Goal: Task Accomplishment & Management: Manage account settings

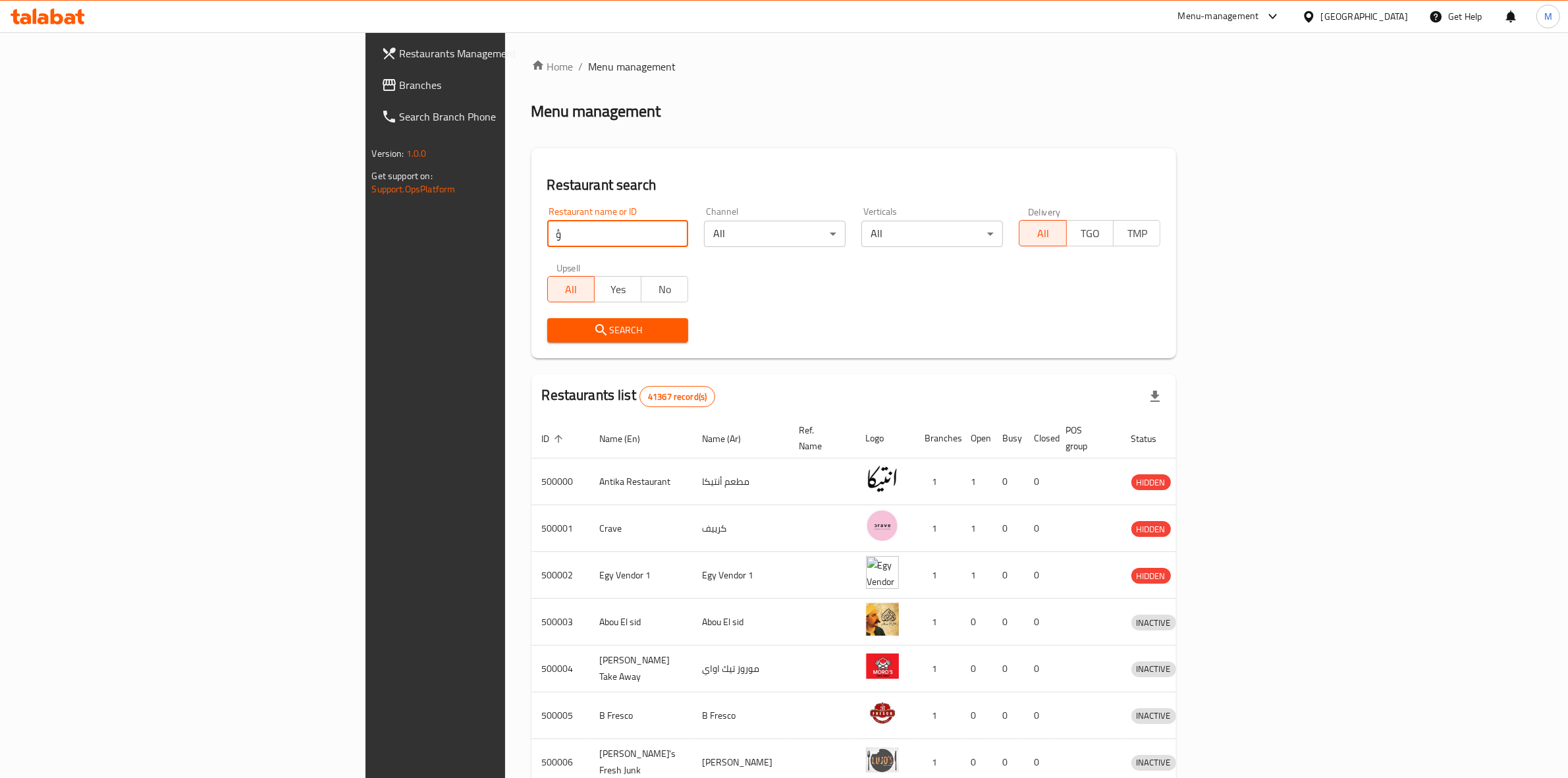
click at [547, 231] on input "ؤ" at bounding box center [618, 234] width 142 height 27
click button "Search" at bounding box center [618, 330] width 142 height 24
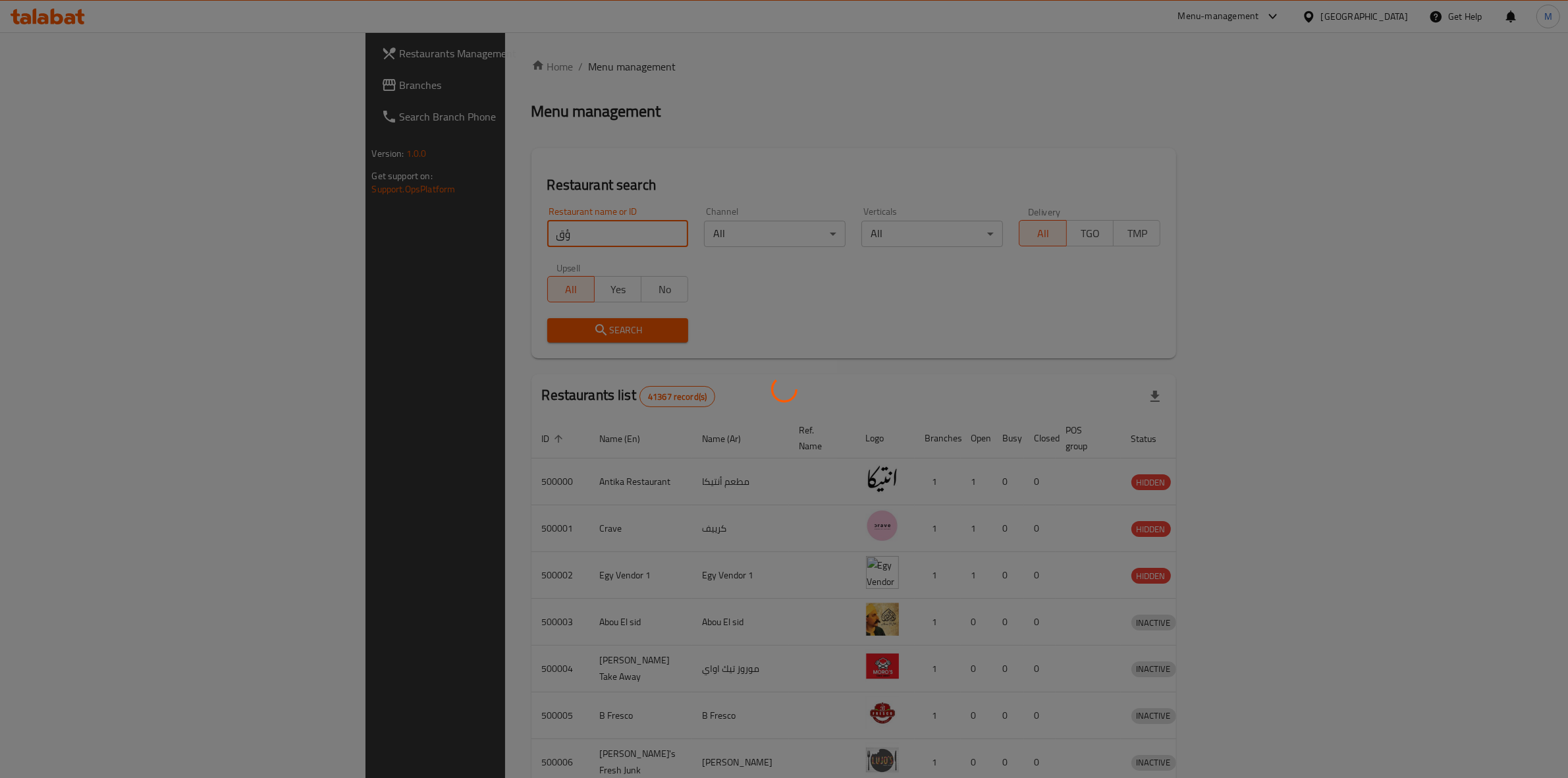
type input "ؤ"
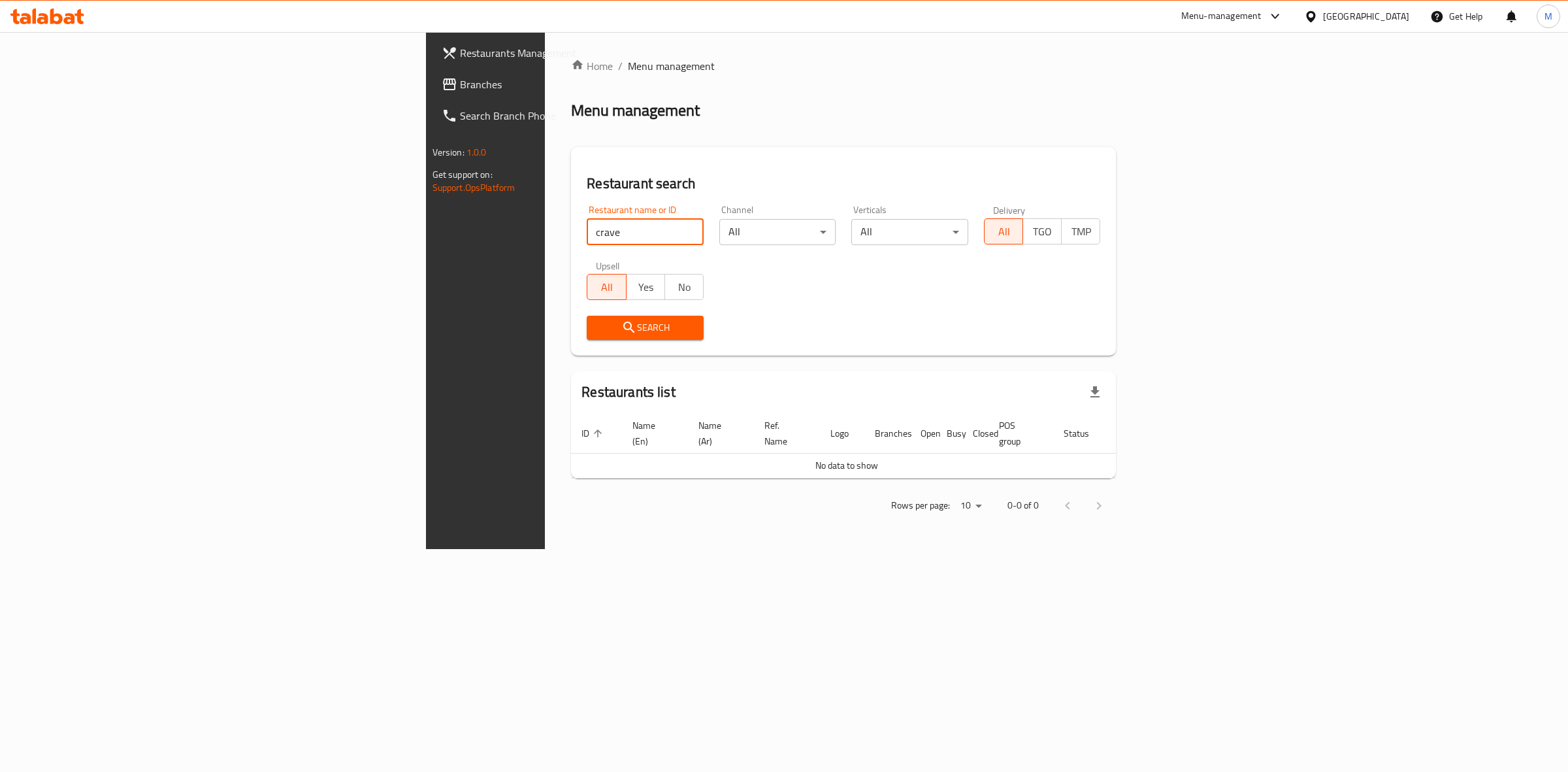
type input "crave"
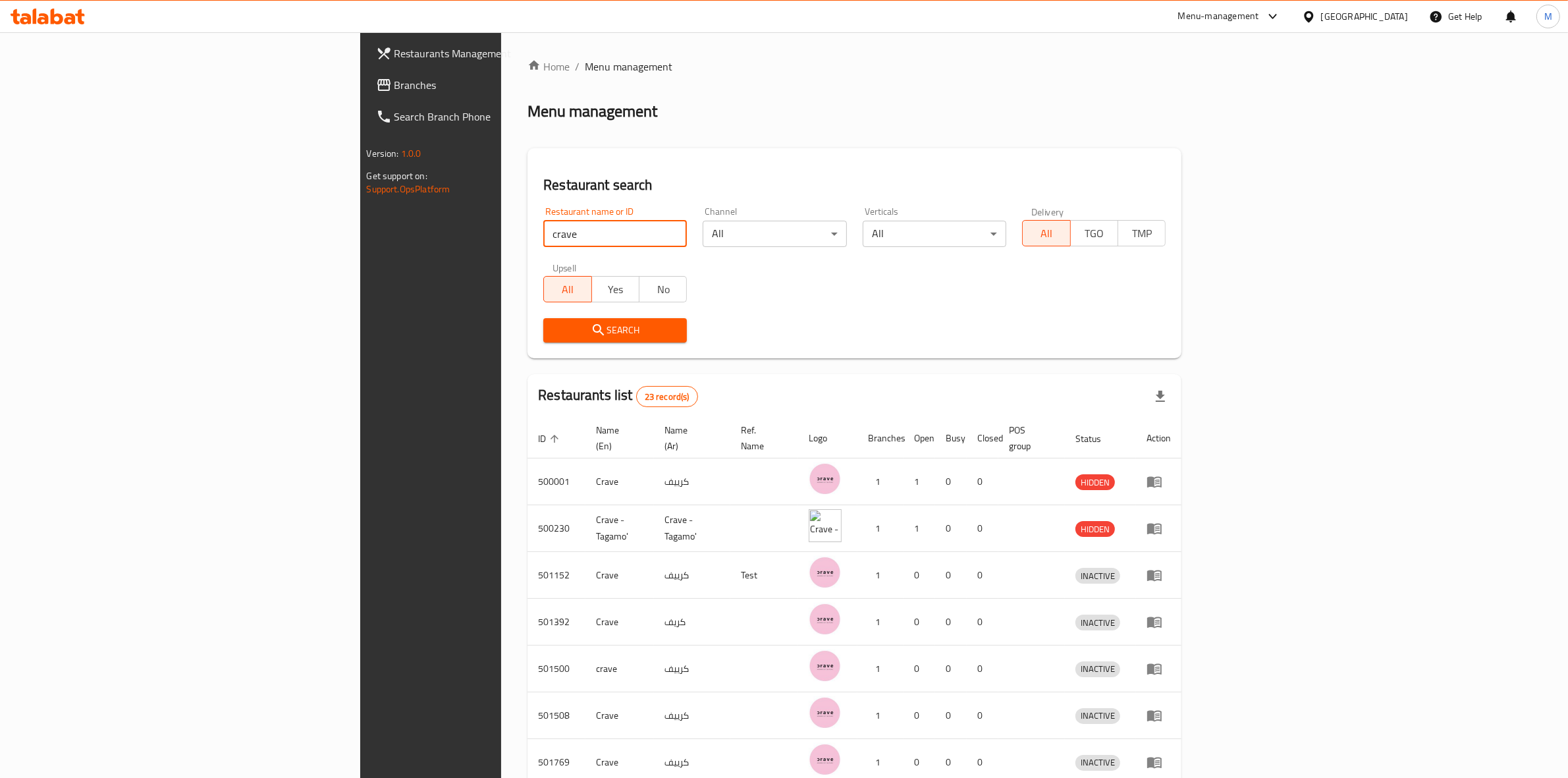
scroll to position [203, 0]
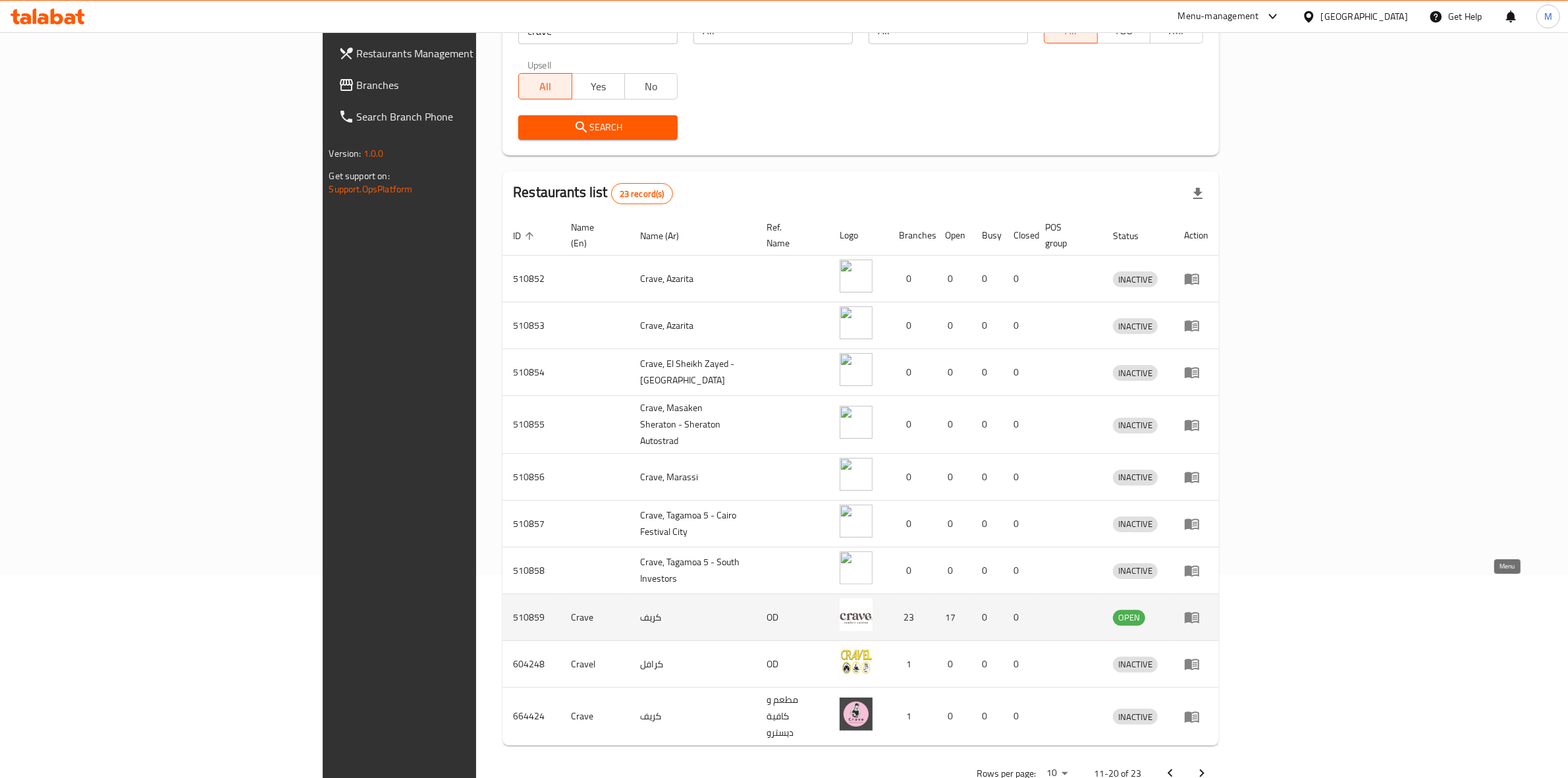
click at [1199, 609] on icon "enhanced table" at bounding box center [1191, 617] width 15 height 15
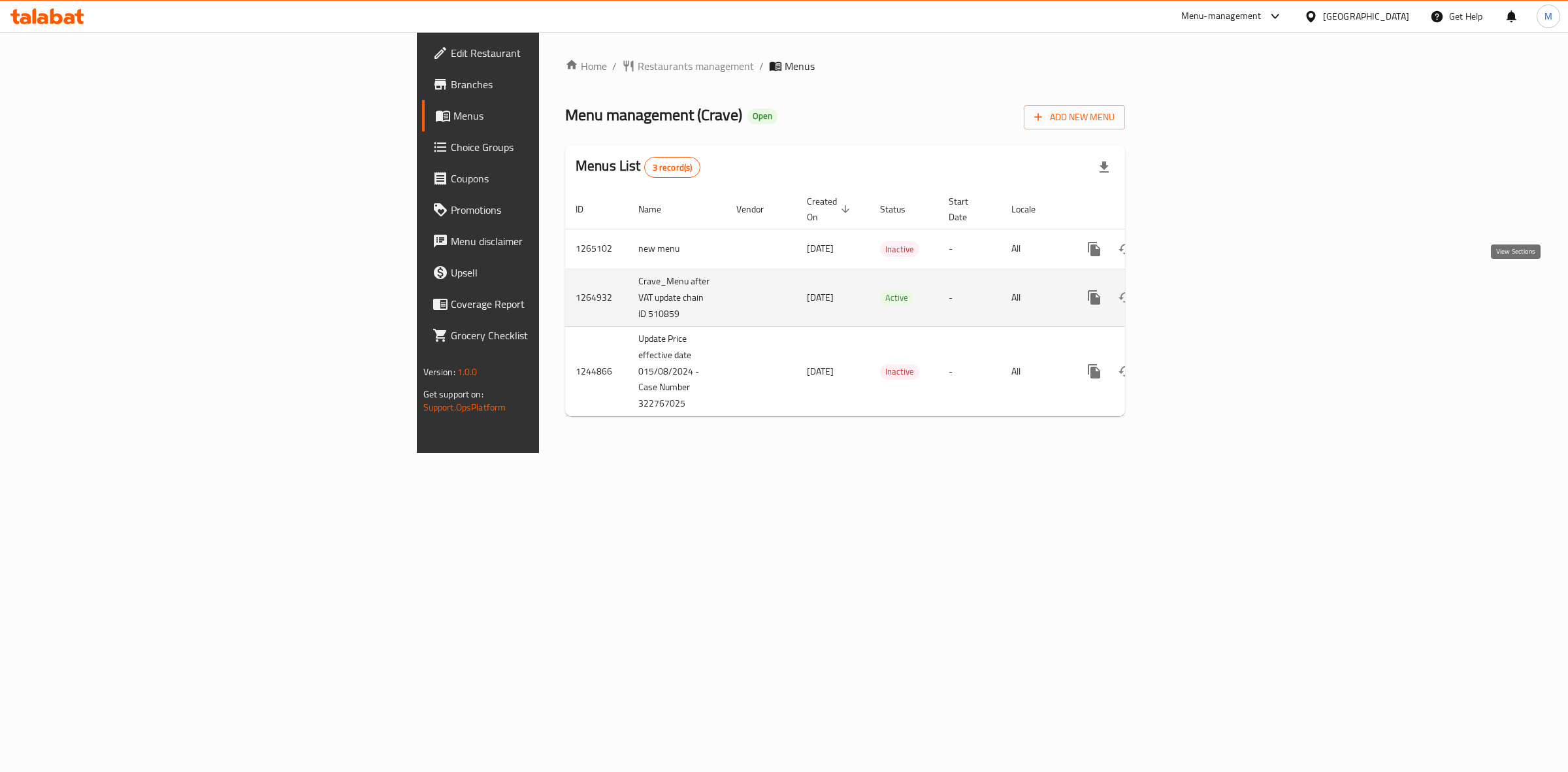
click at [1196, 290] on icon "enhanced table" at bounding box center [1188, 297] width 15 height 15
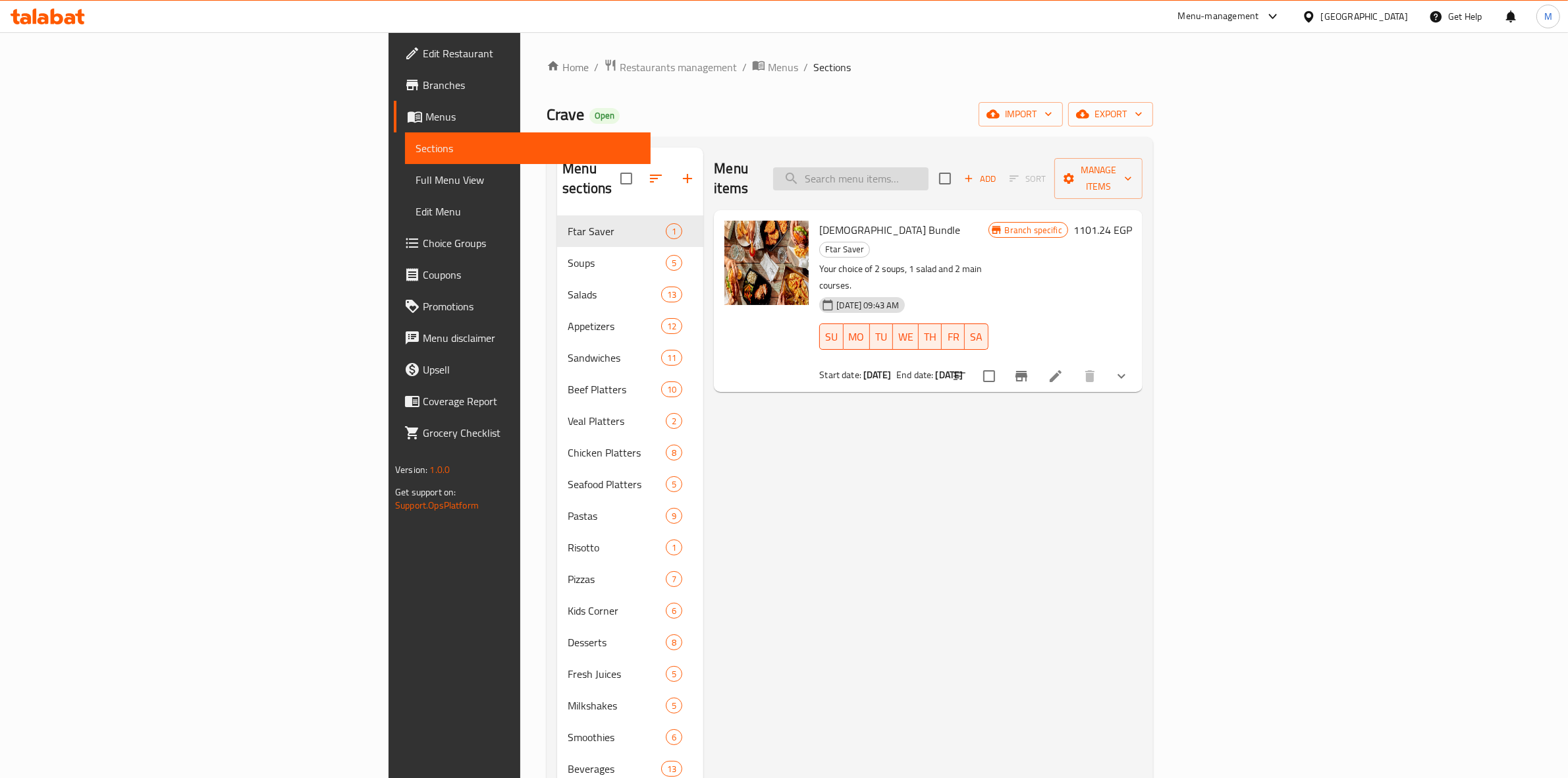
click at [928, 167] on input "search" at bounding box center [851, 178] width 156 height 23
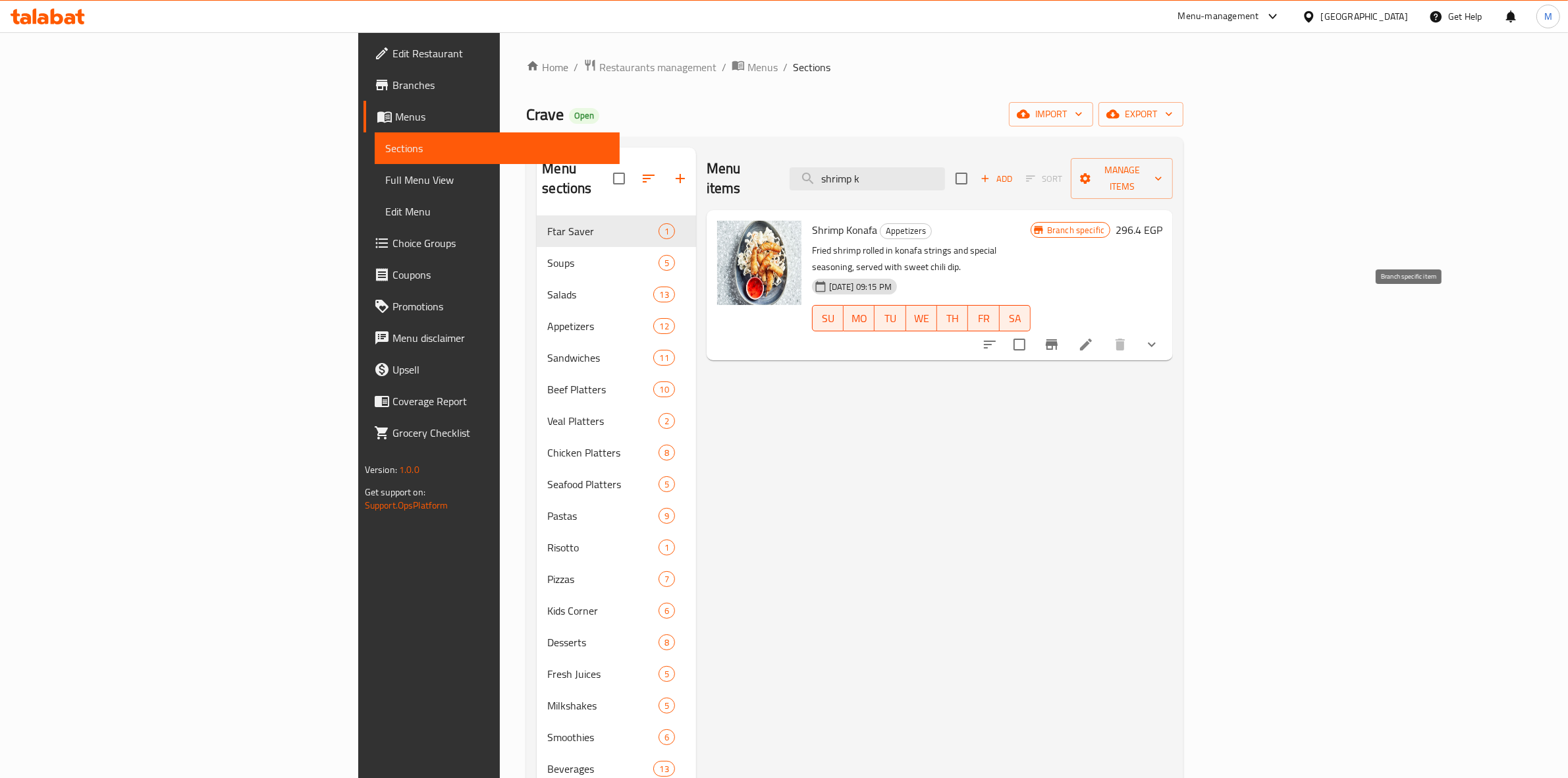
type input "shrimp k"
click at [1057, 339] on icon "Branch-specific-item" at bounding box center [1051, 344] width 12 height 10
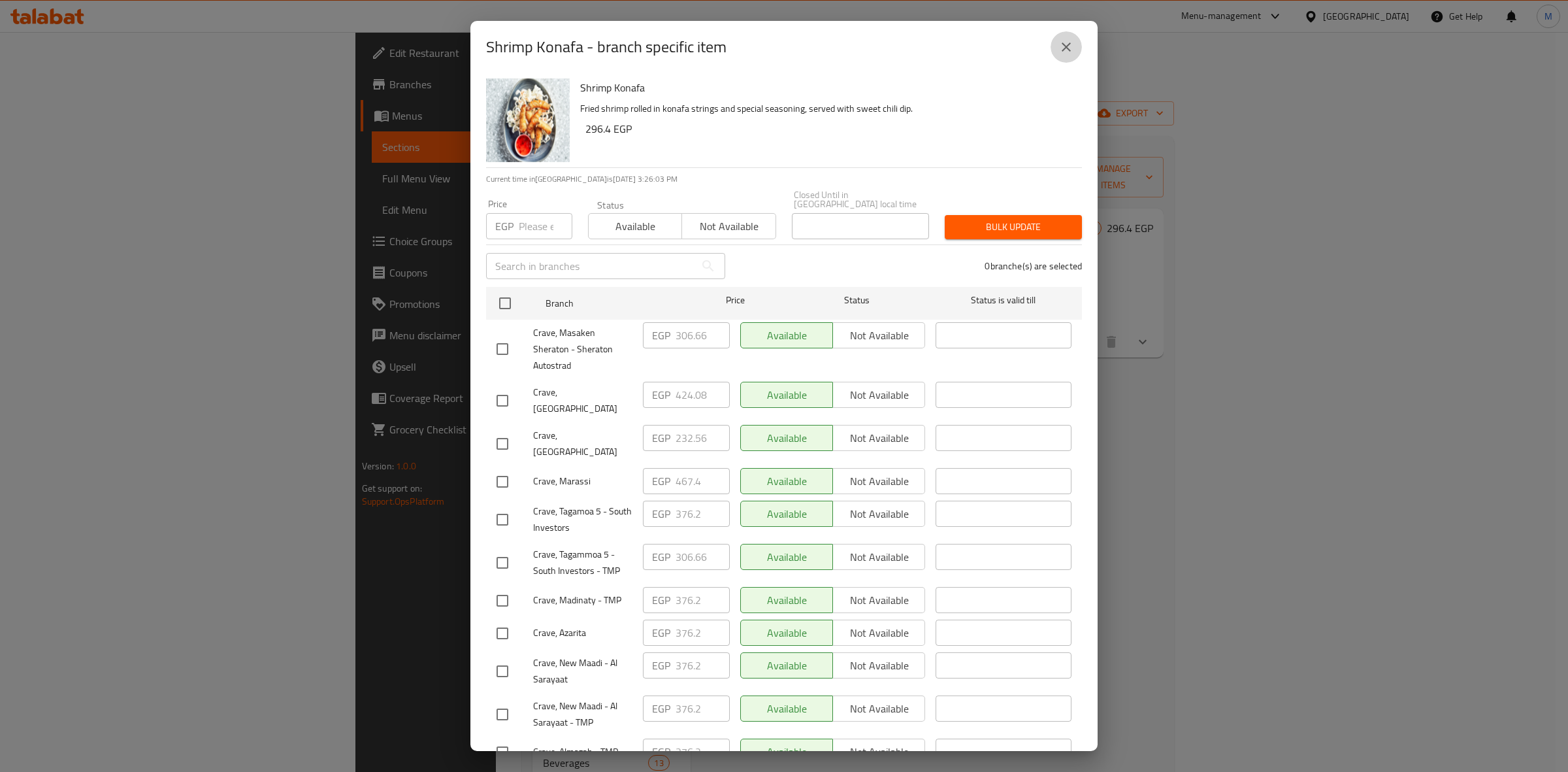
click at [1061, 48] on icon "close" at bounding box center [1066, 47] width 15 height 15
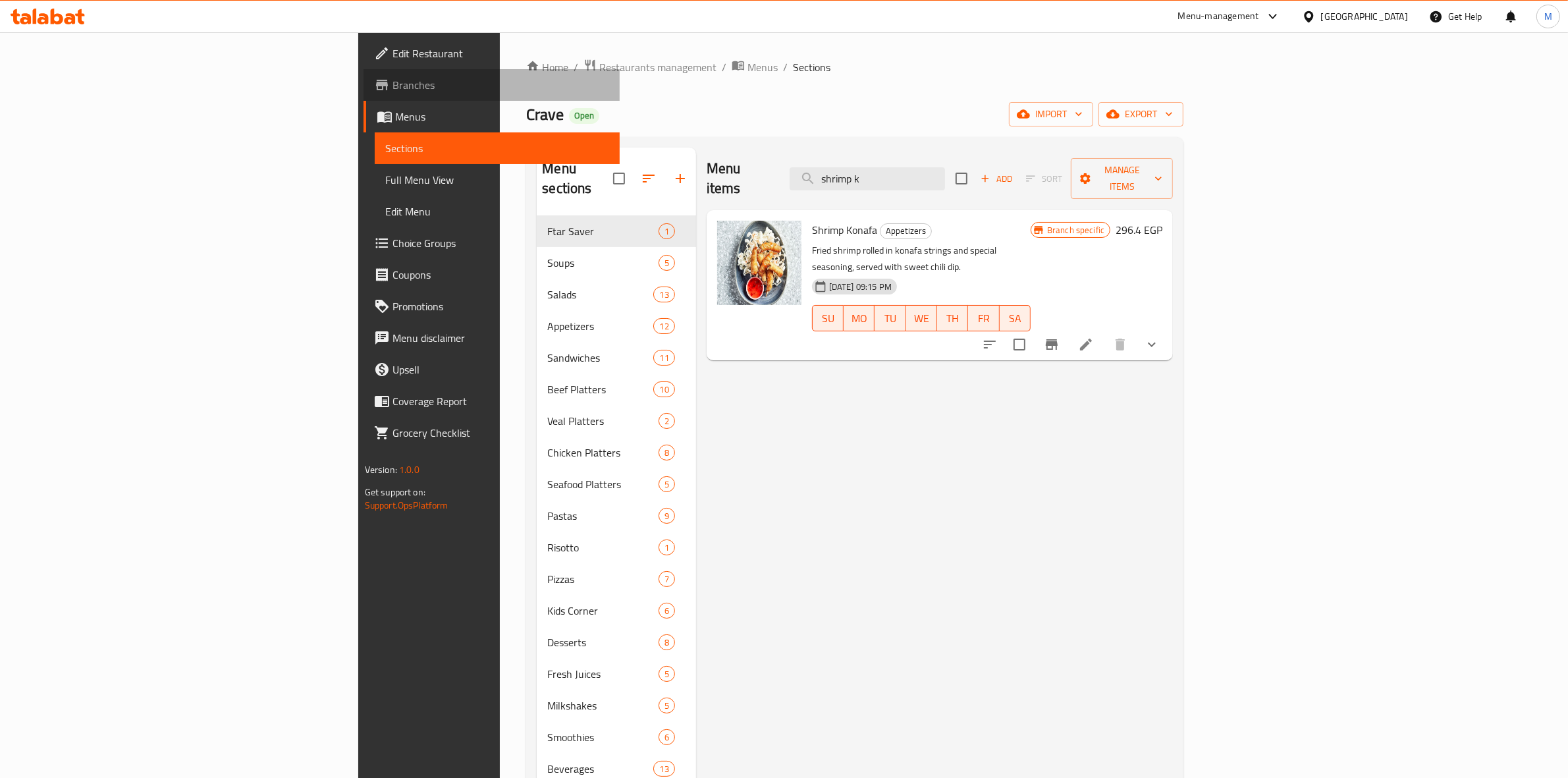
click at [392, 86] on span "Branches" at bounding box center [501, 84] width 217 height 15
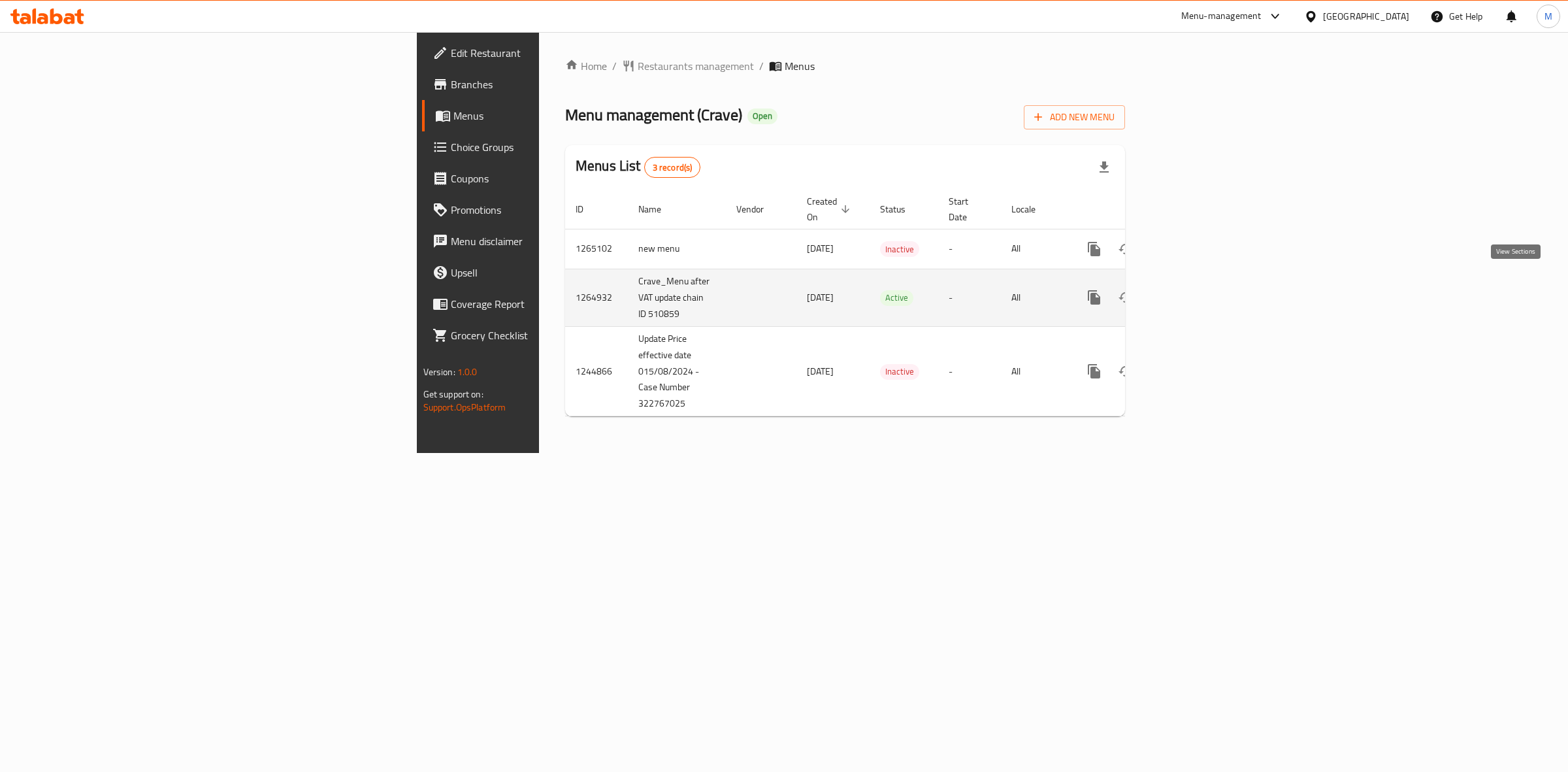
click at [1204, 289] on link "enhanced table" at bounding box center [1188, 297] width 31 height 31
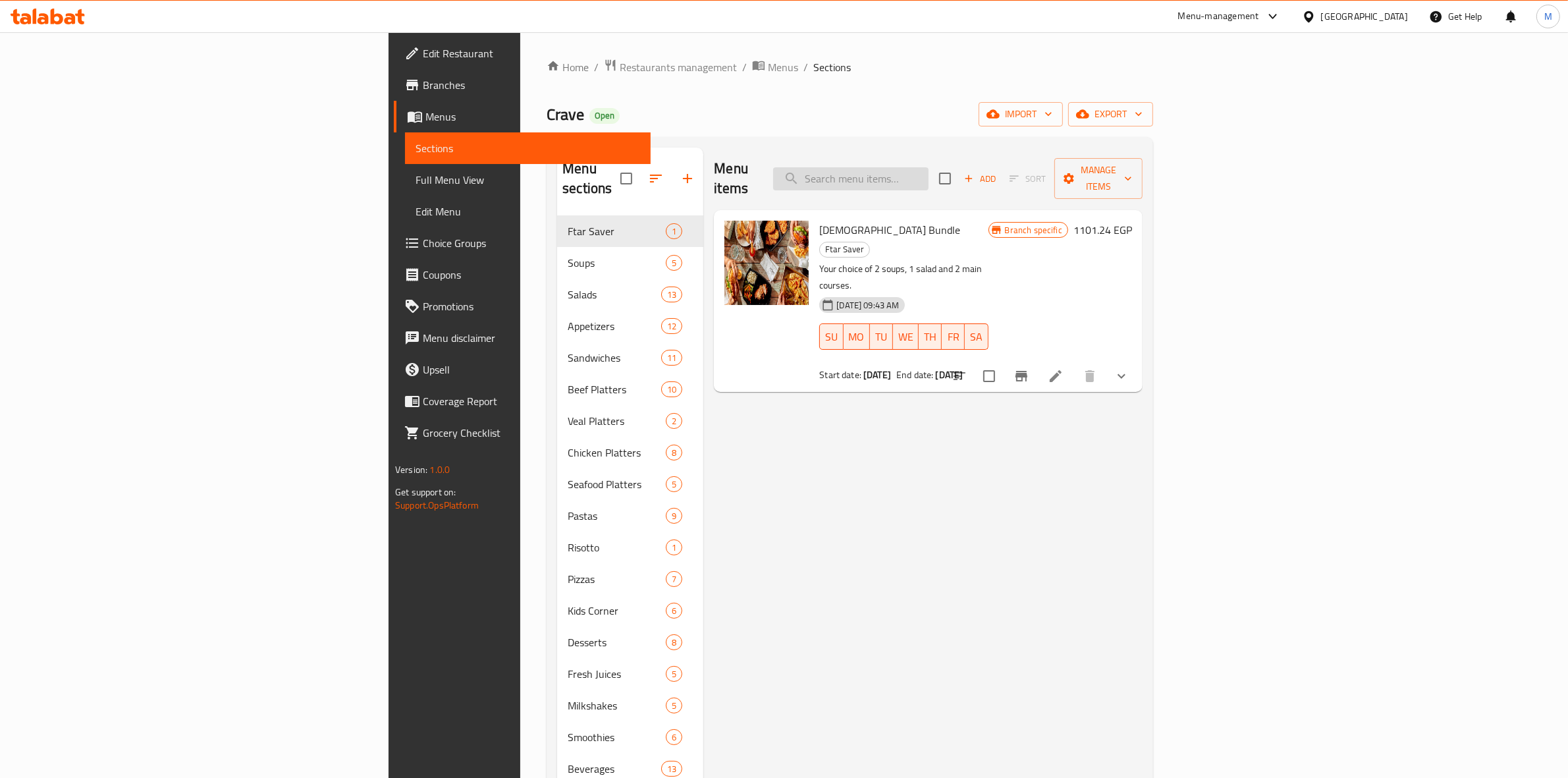
click at [928, 169] on input "search" at bounding box center [851, 178] width 156 height 23
type input "d"
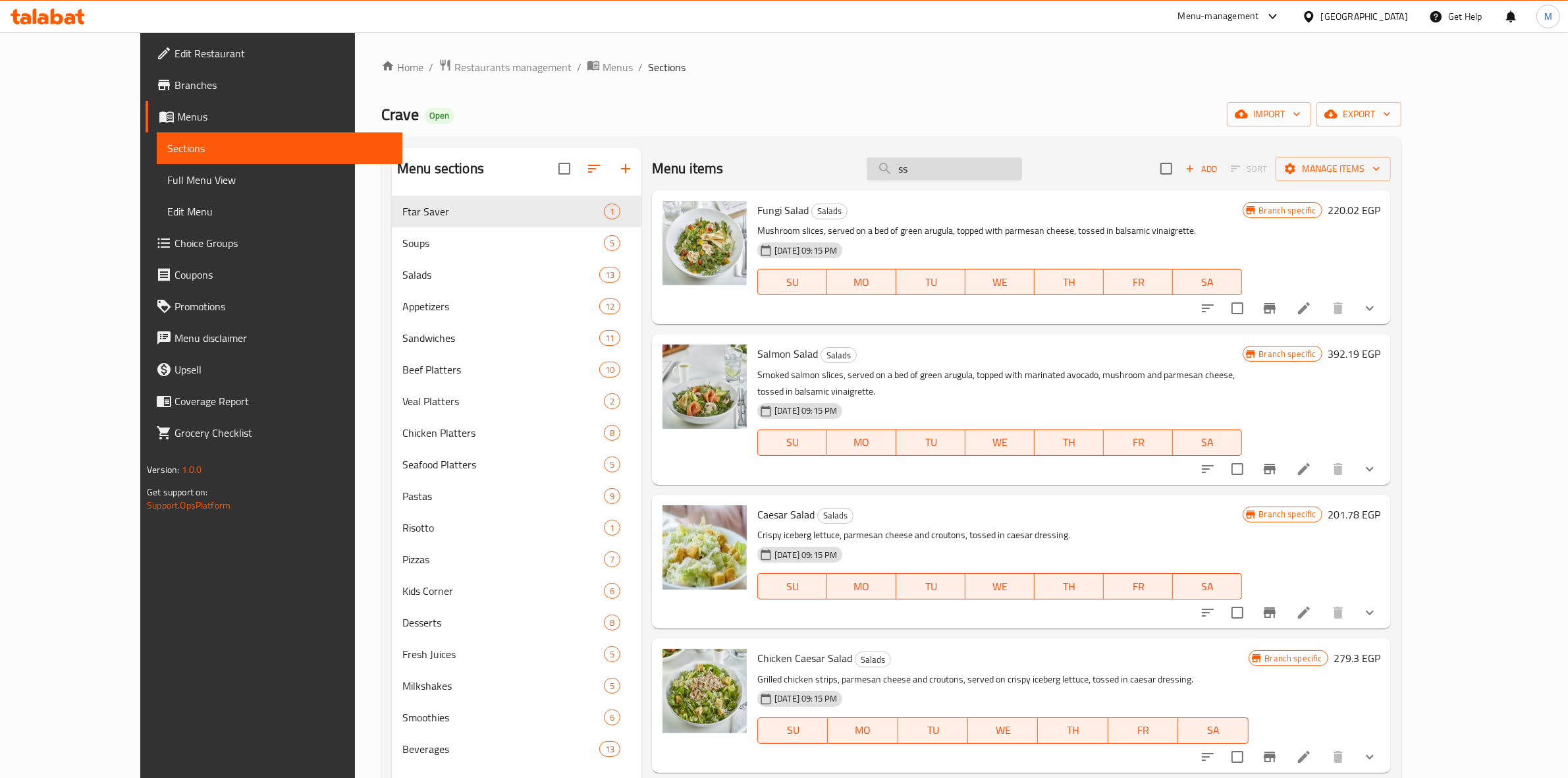
type input "s"
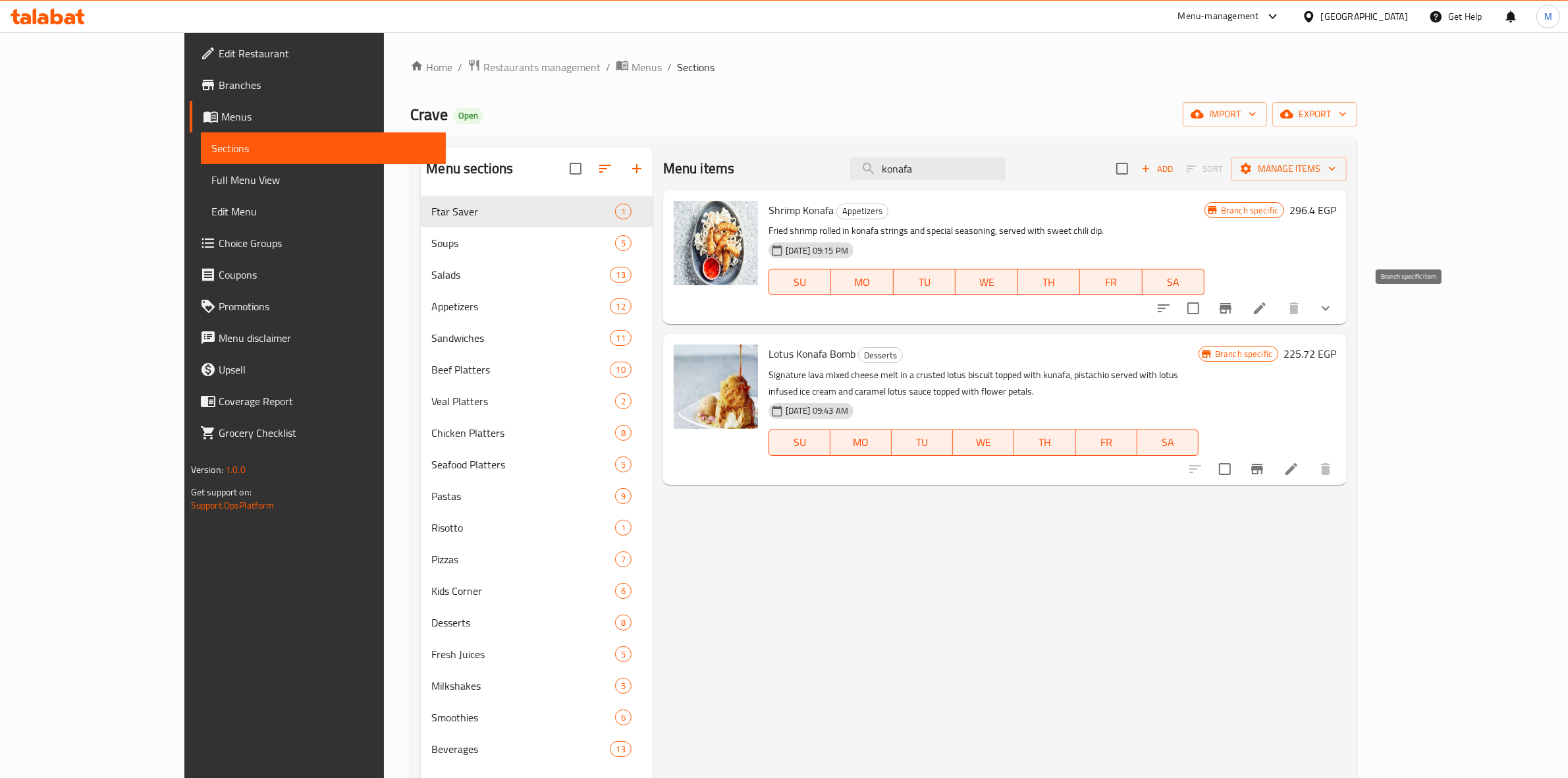
type input "konafa"
click at [1241, 318] on button "Branch-specific-item" at bounding box center [1225, 308] width 32 height 32
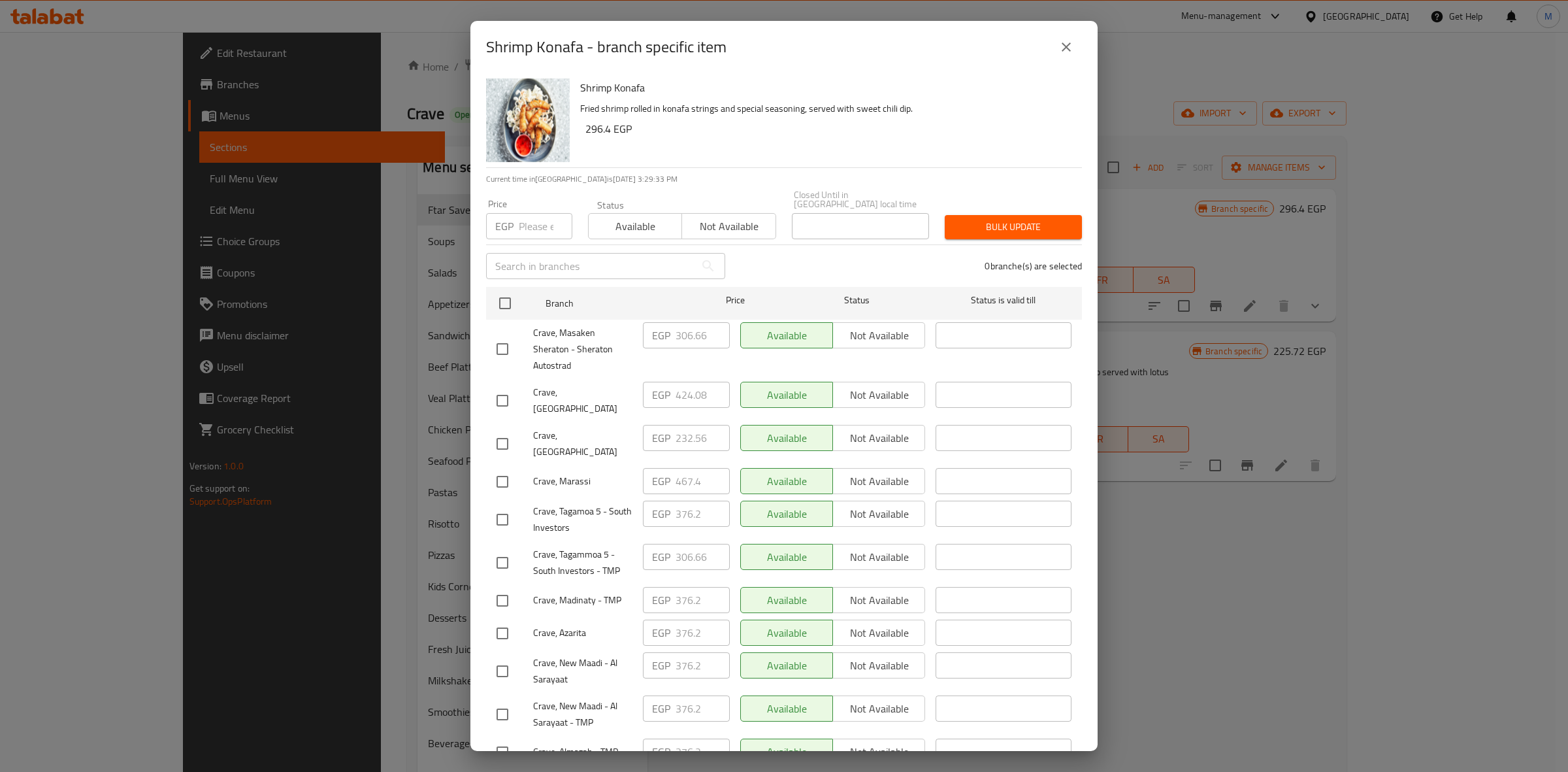
click at [502, 549] on input "checkbox" at bounding box center [502, 563] width 28 height 28
checkbox input "true"
click at [678, 544] on input "306.66" at bounding box center [703, 557] width 54 height 26
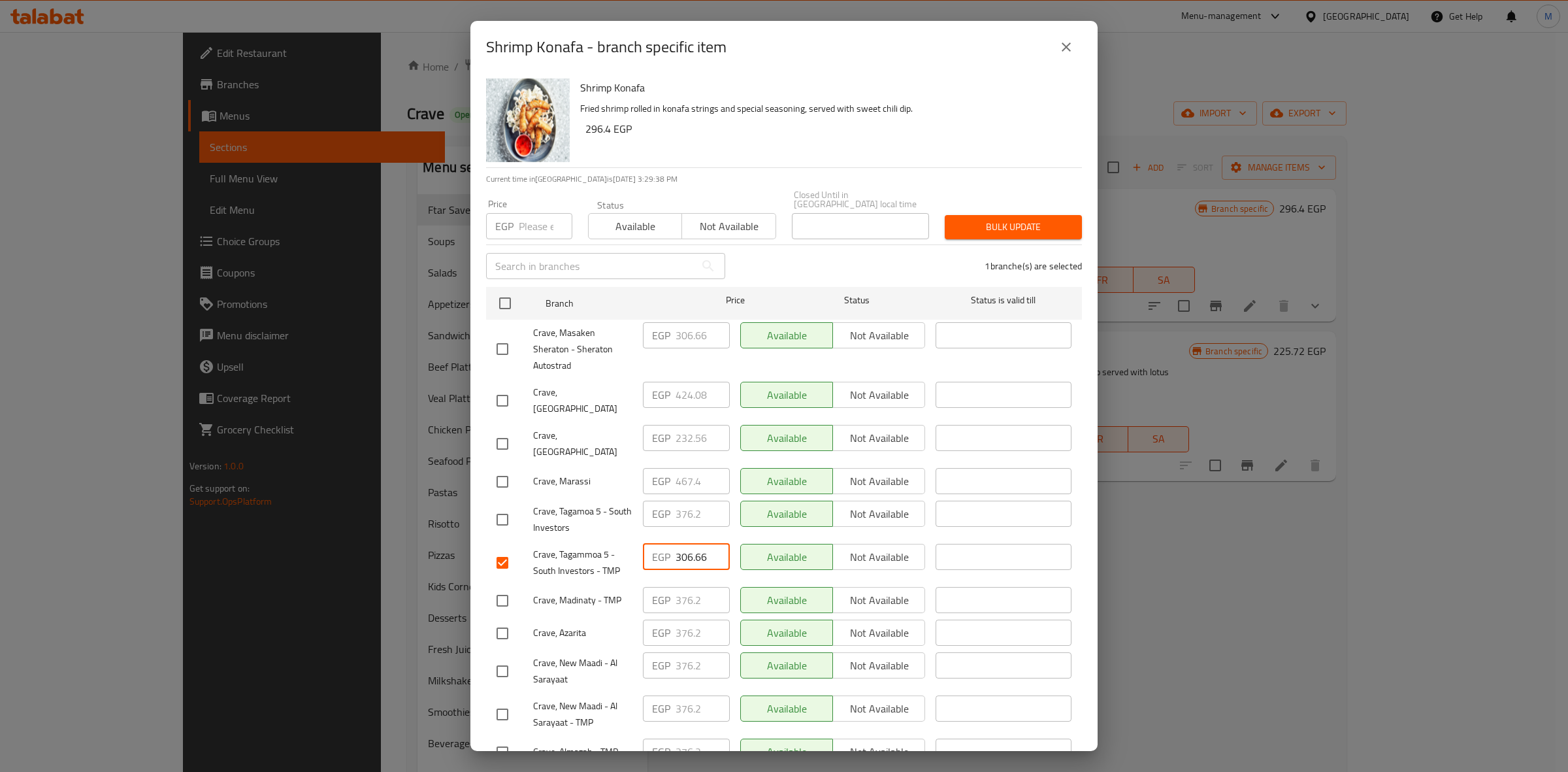
paste input "76.2"
type input "376.2"
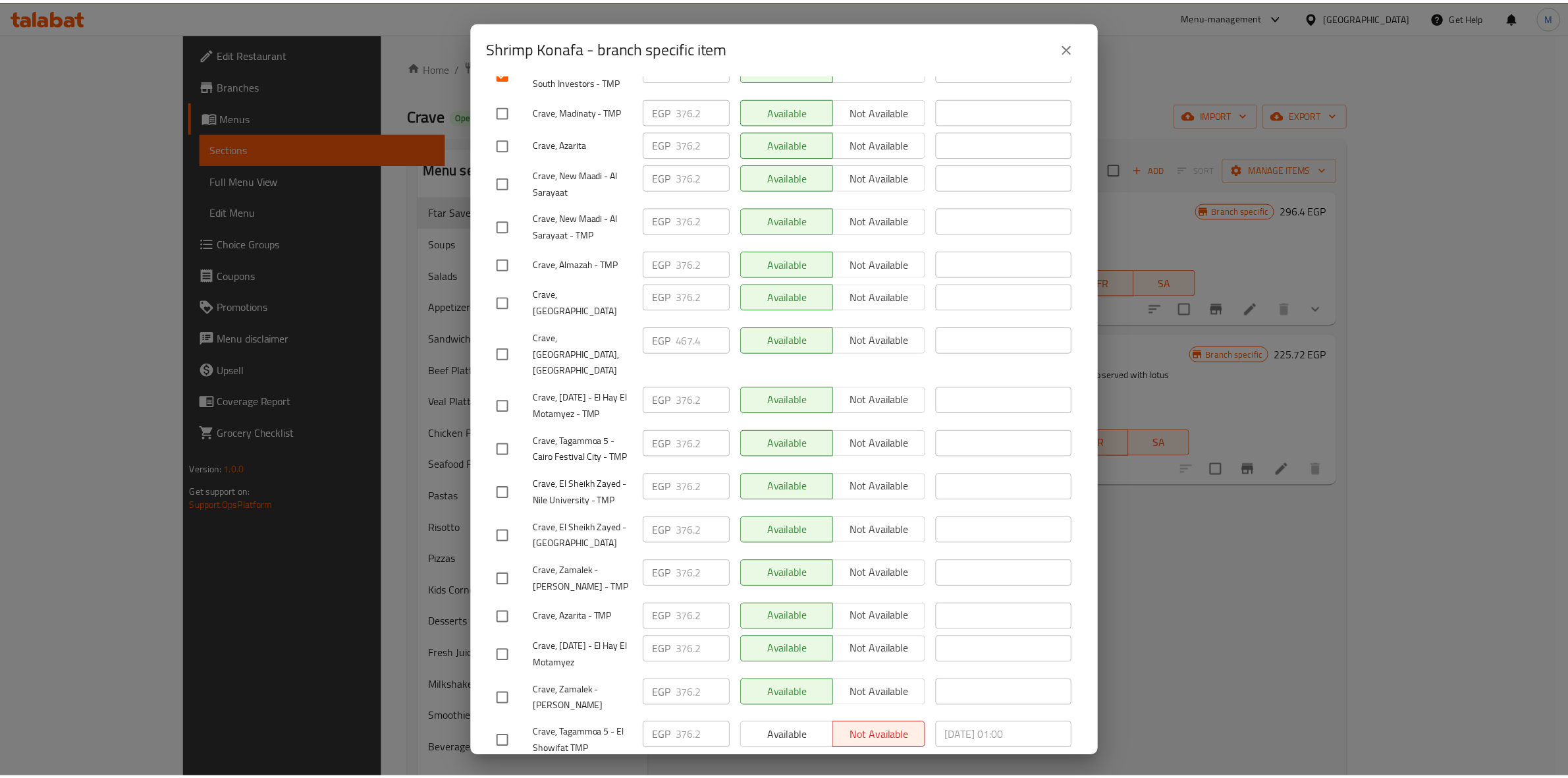
scroll to position [527, 0]
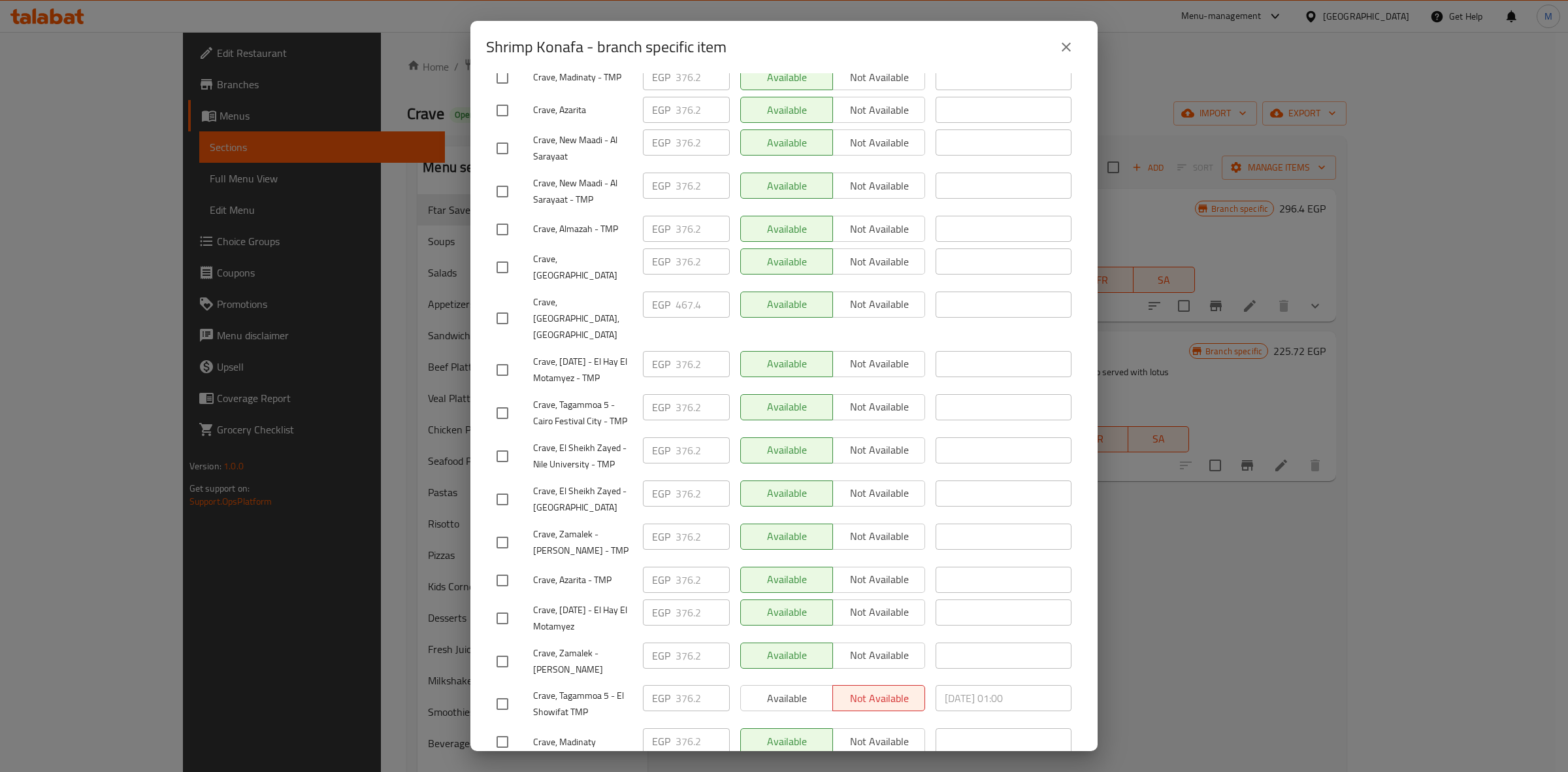
click at [911, 763] on button "Save" at bounding box center [784, 775] width 596 height 24
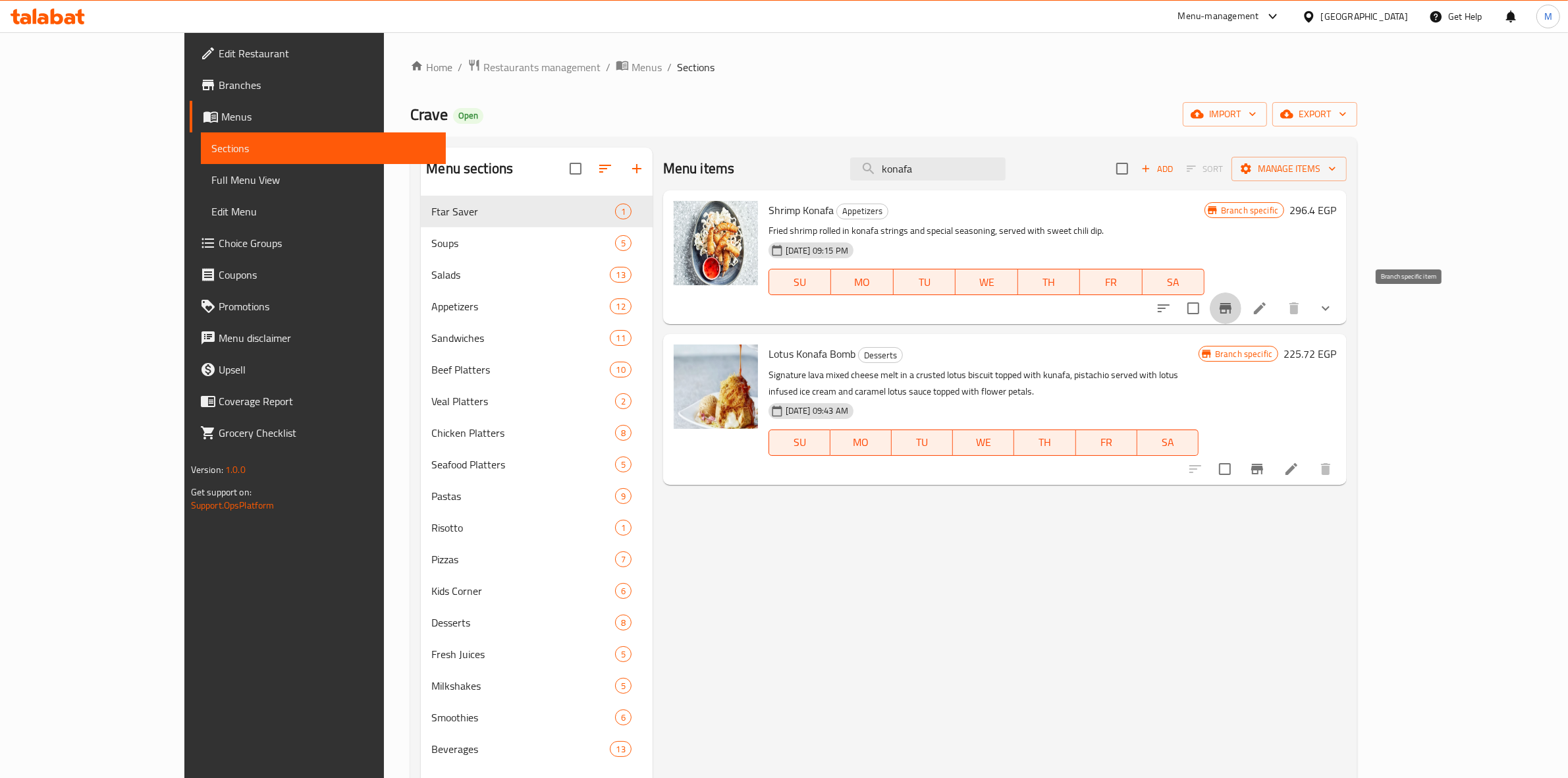
click at [1233, 305] on icon "Branch-specific-item" at bounding box center [1224, 308] width 15 height 15
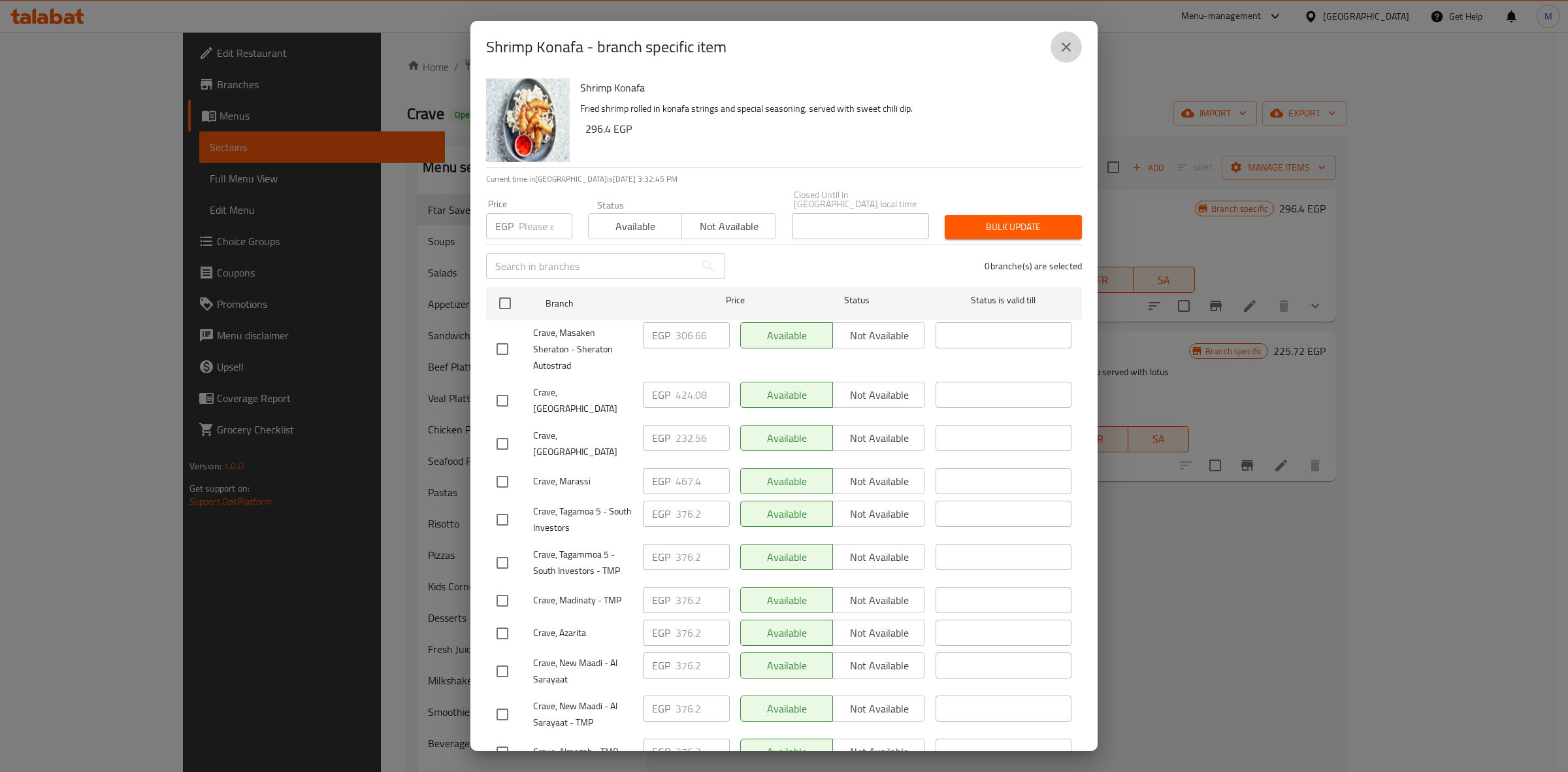
click at [1066, 54] on icon "close" at bounding box center [1066, 47] width 15 height 15
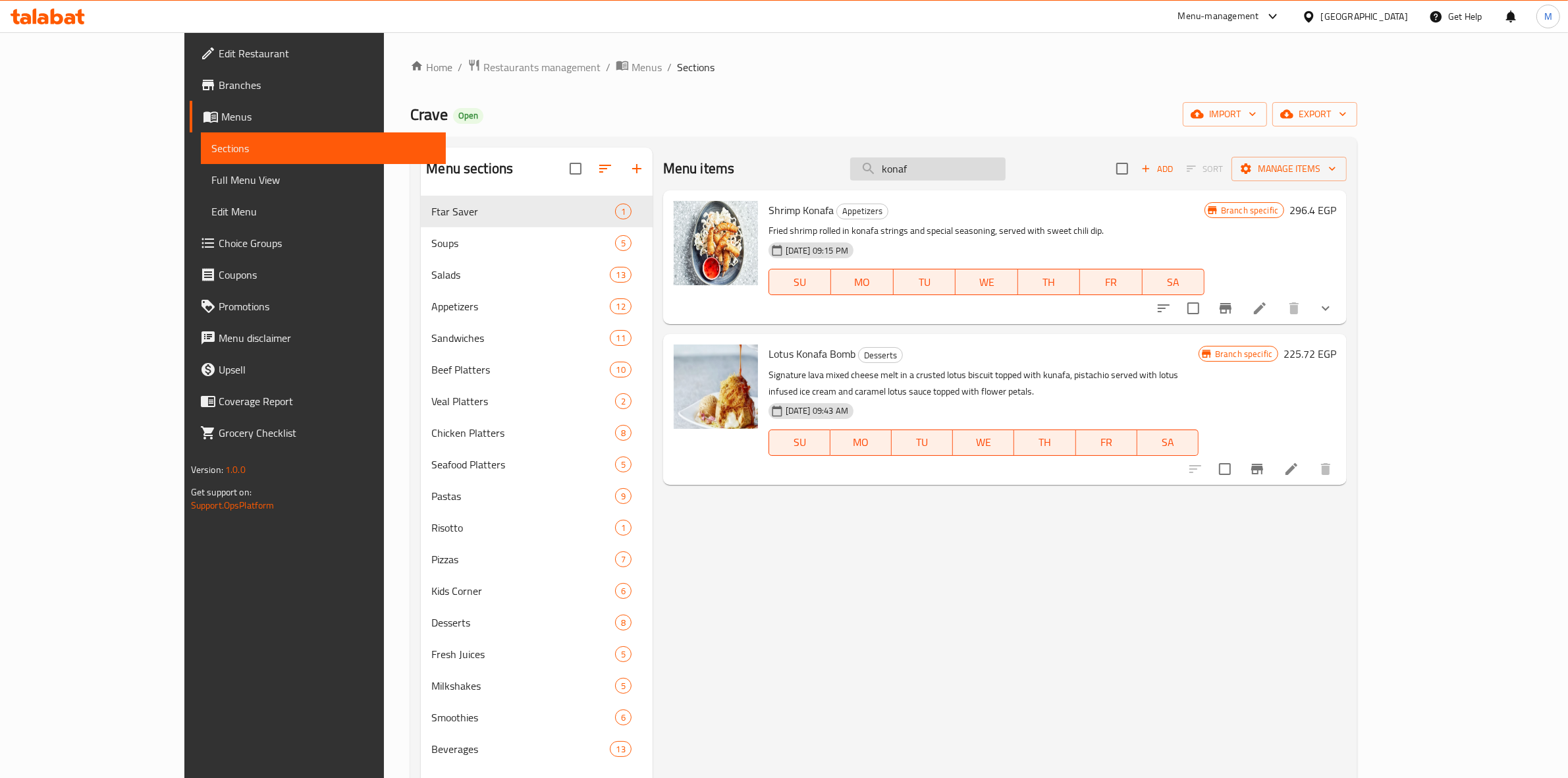
click at [1006, 165] on input "konaf" at bounding box center [927, 168] width 156 height 23
type input "k"
paste input "Cajun chicken salad"
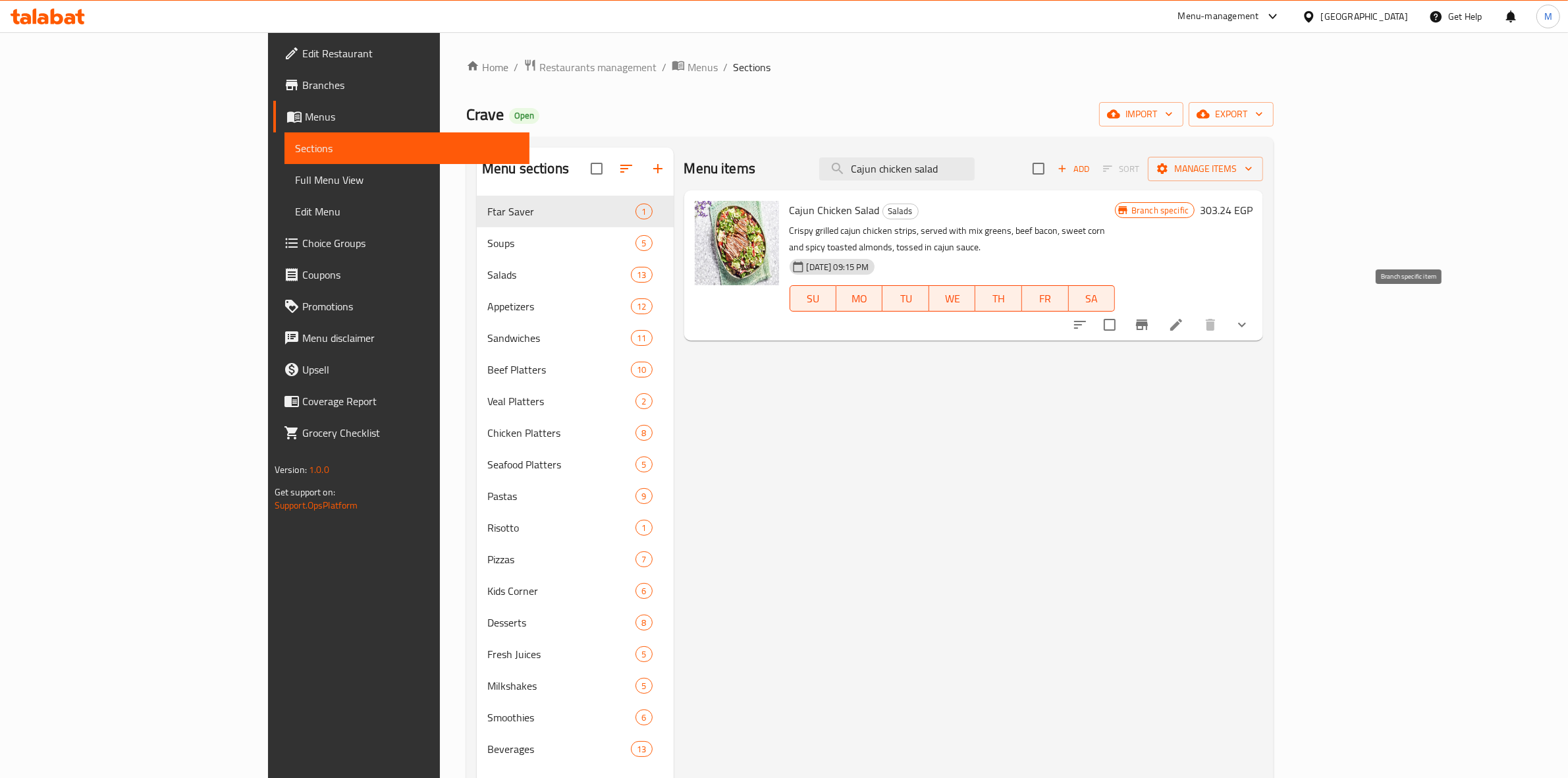
type input "Cajun chicken salad"
click at [1148, 319] on icon "Branch-specific-item" at bounding box center [1142, 324] width 12 height 10
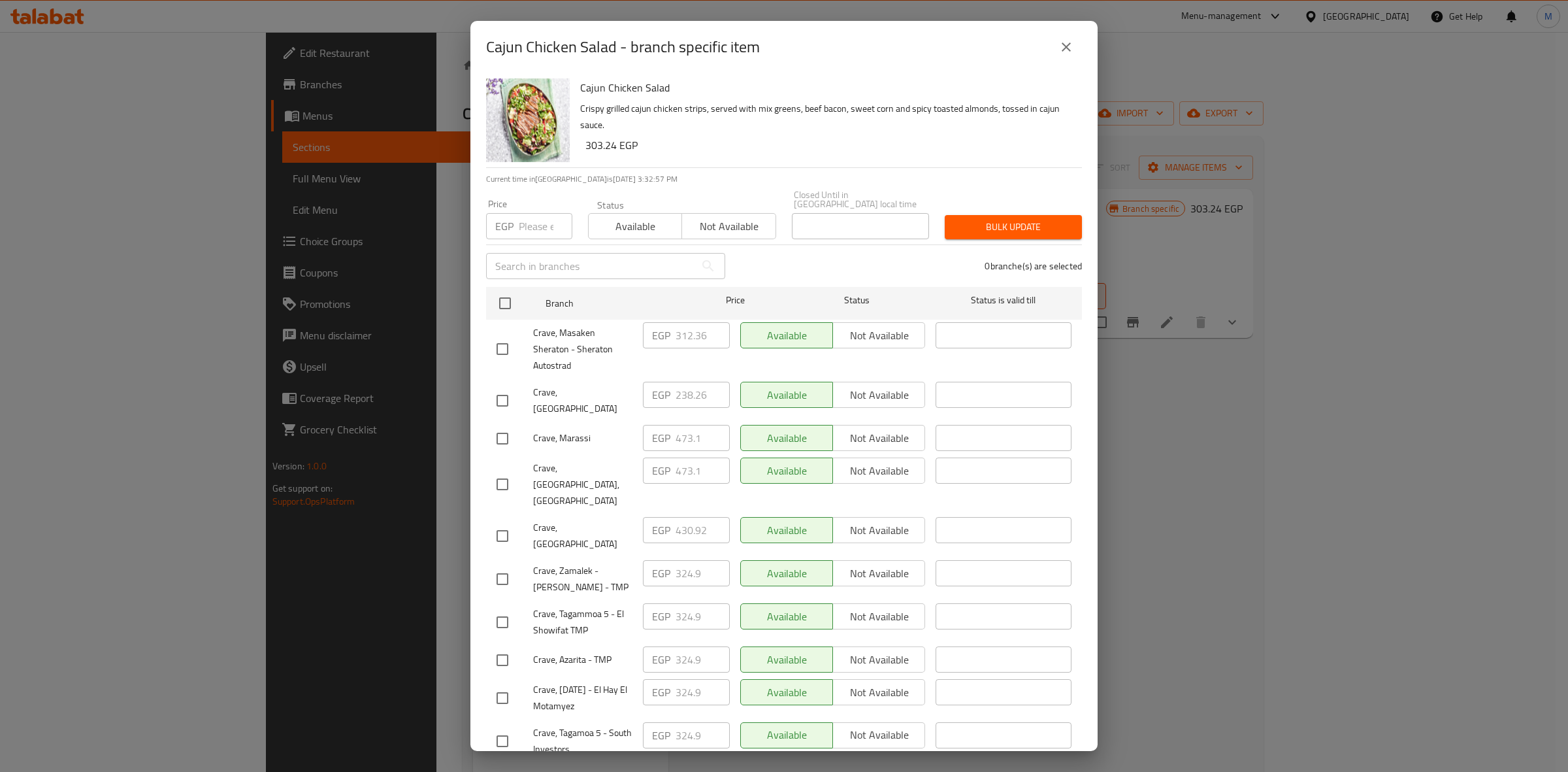
click at [1054, 48] on button "close" at bounding box center [1066, 47] width 31 height 31
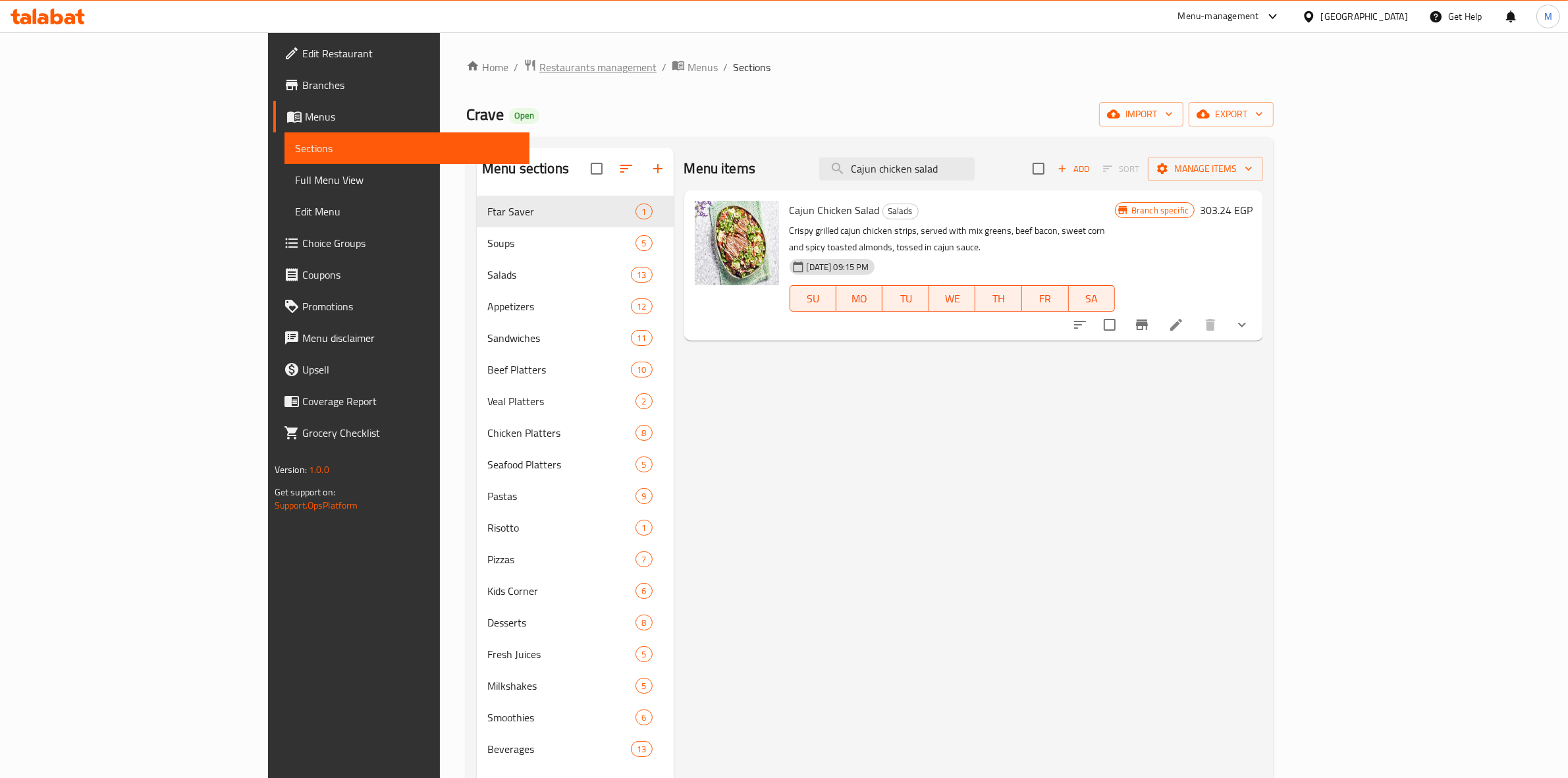
click at [539, 64] on span "Restaurants management" at bounding box center [597, 66] width 117 height 15
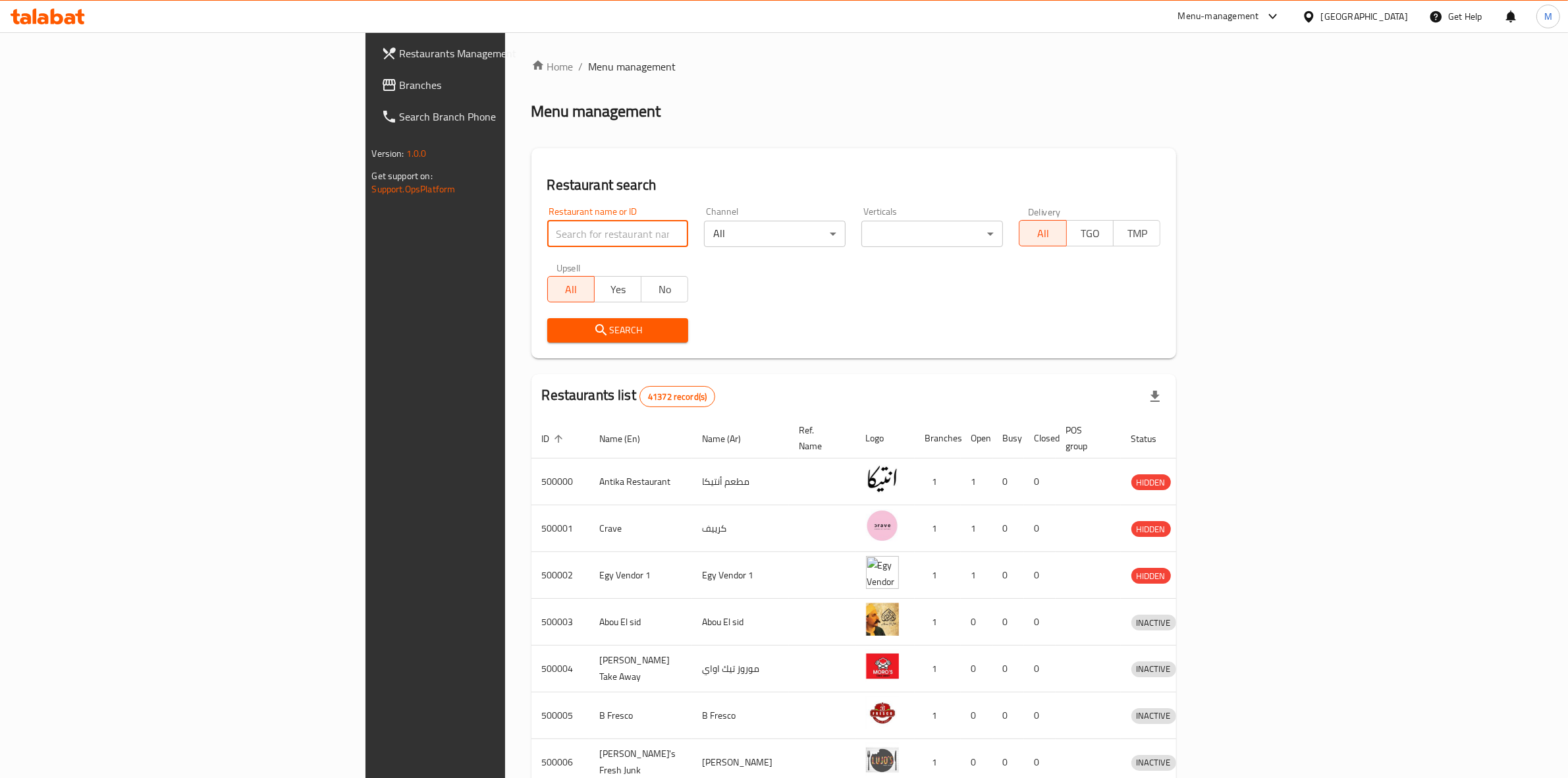
click at [547, 231] on input "search" at bounding box center [618, 234] width 142 height 27
type input "qahwa"
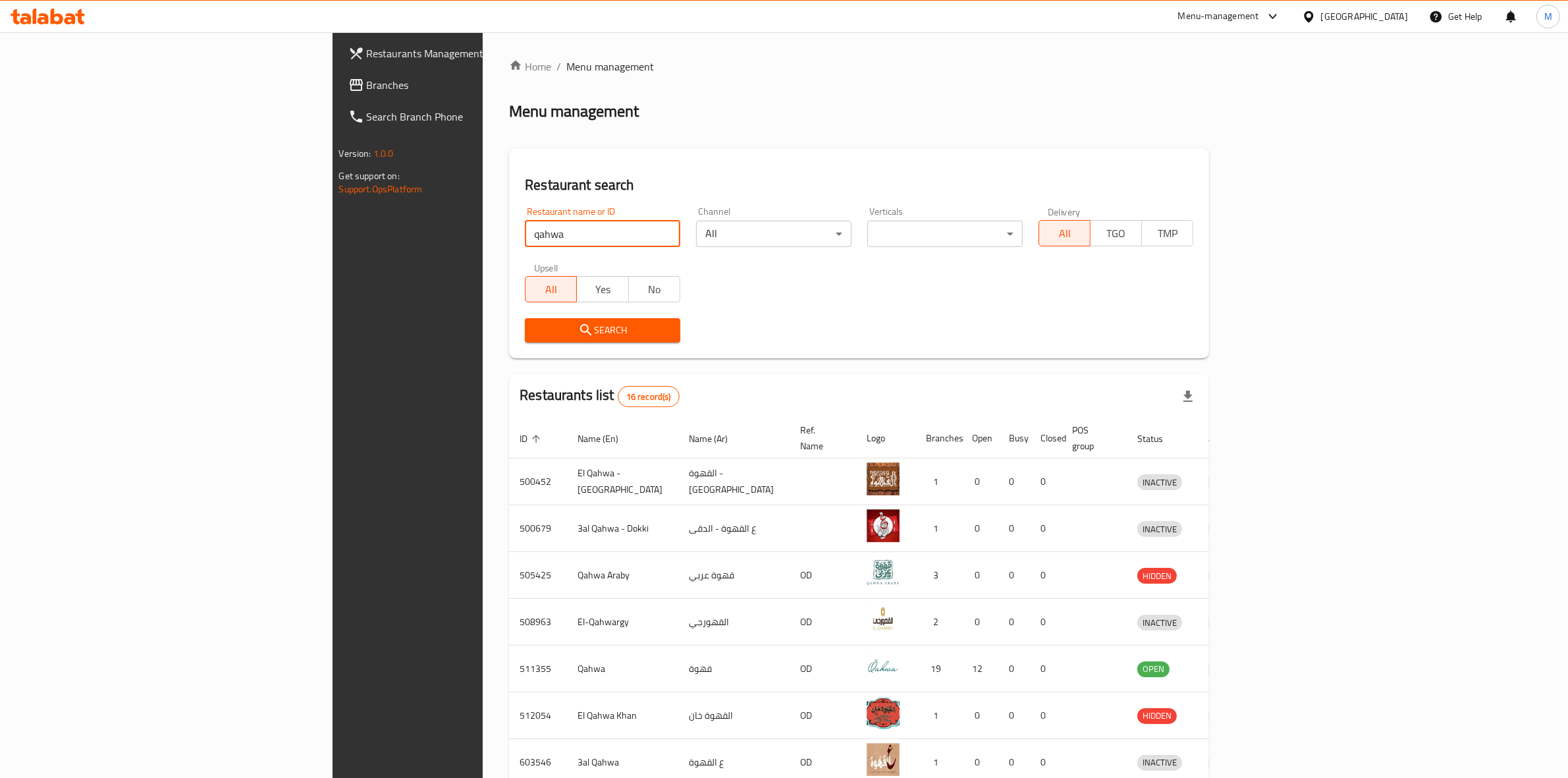
scroll to position [203, 0]
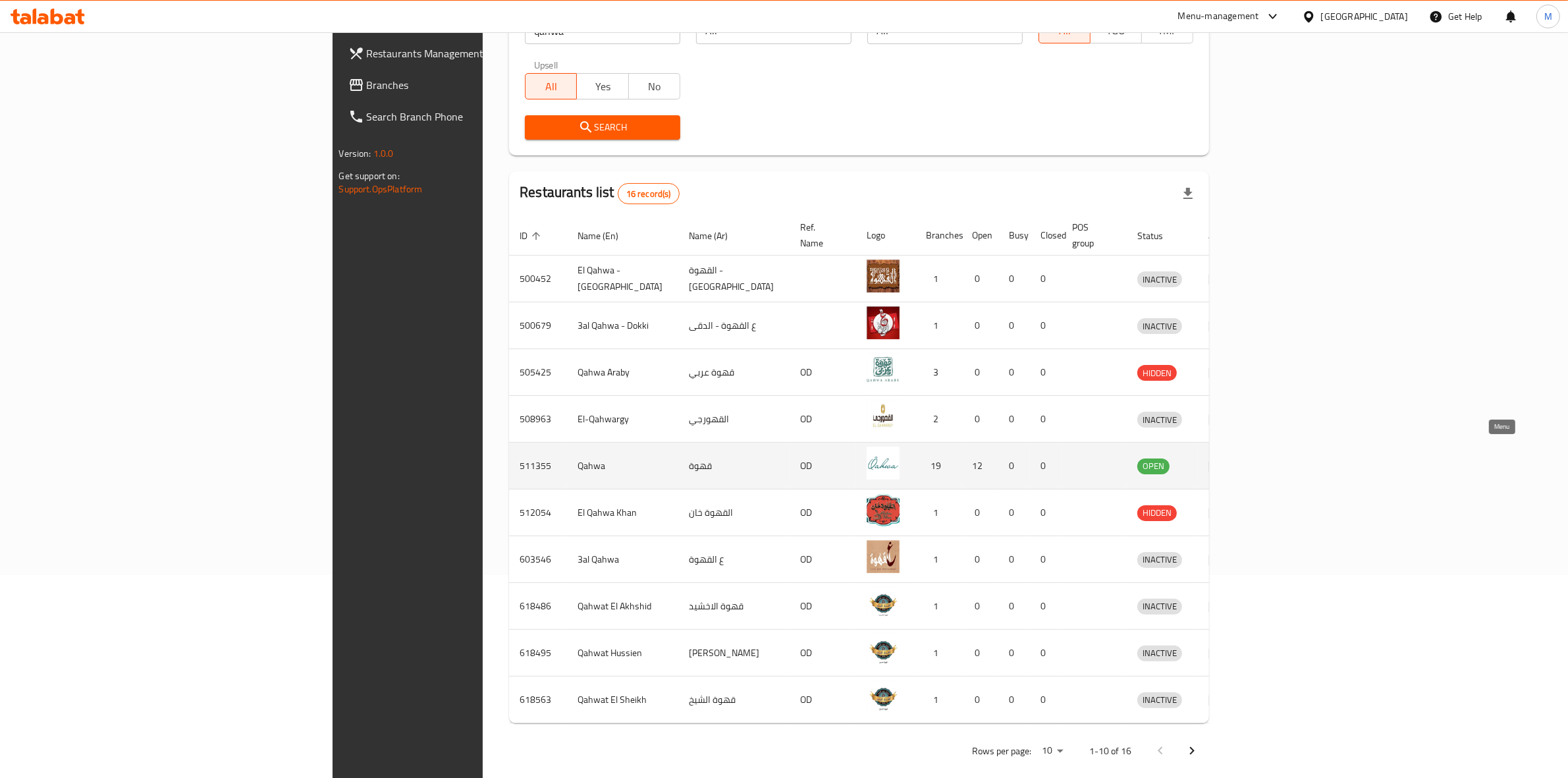
click at [1222, 464] on icon "enhanced table" at bounding box center [1219, 466] width 4 height 5
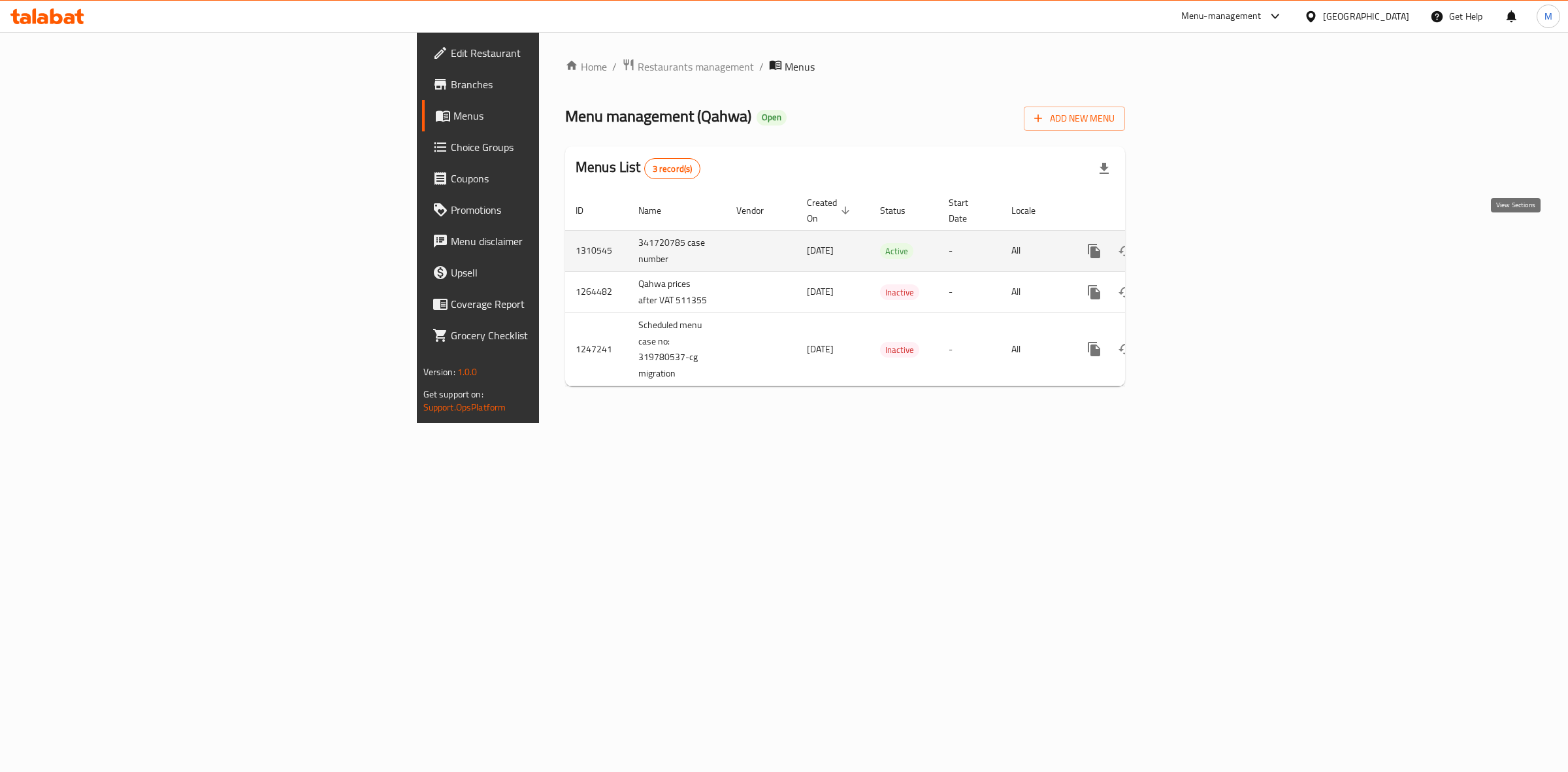
click at [1196, 243] on icon "enhanced table" at bounding box center [1188, 250] width 15 height 15
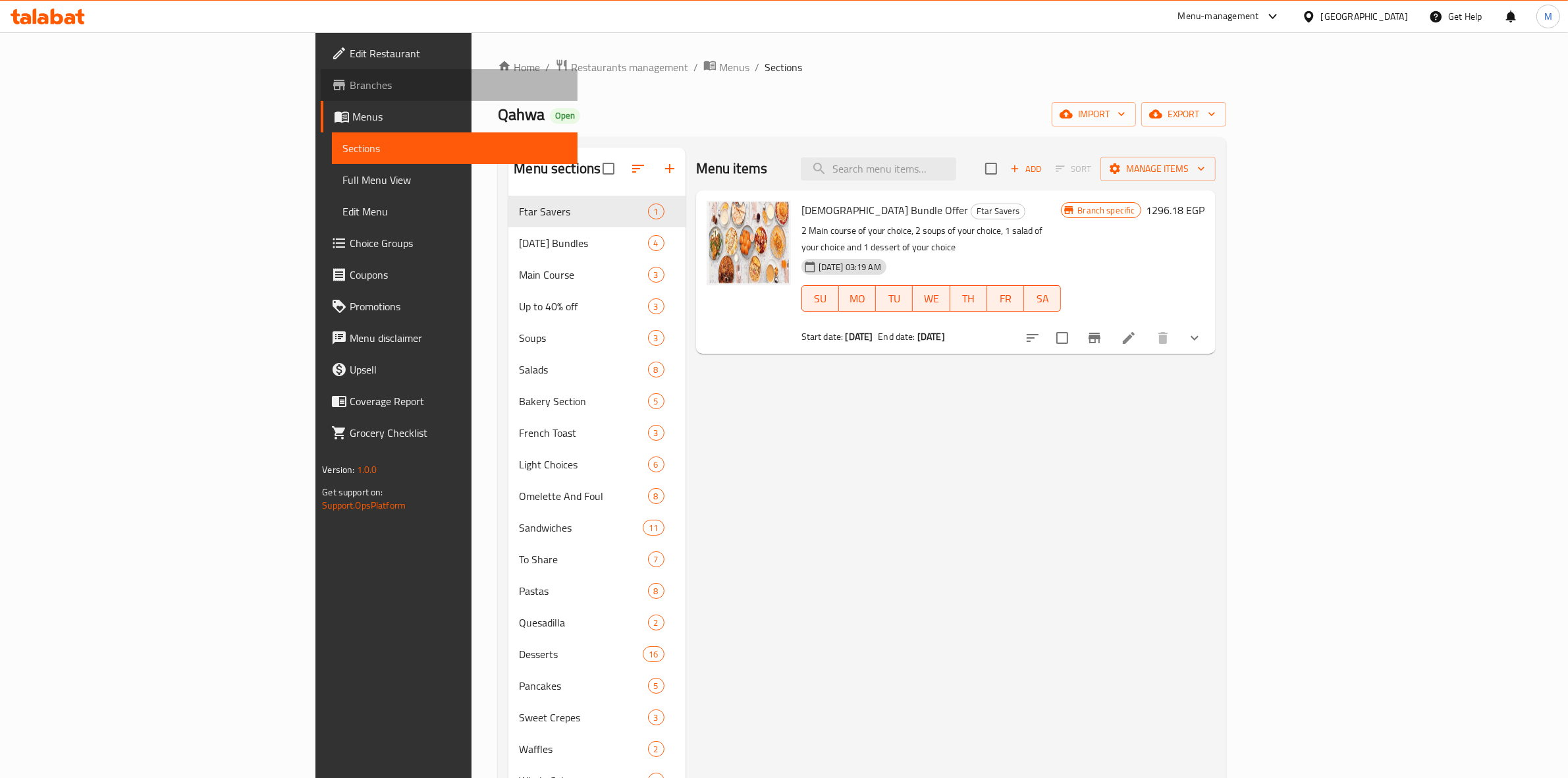
click at [349, 83] on span "Branches" at bounding box center [458, 84] width 217 height 15
